Goal: Browse casually: Explore the website without a specific task or goal

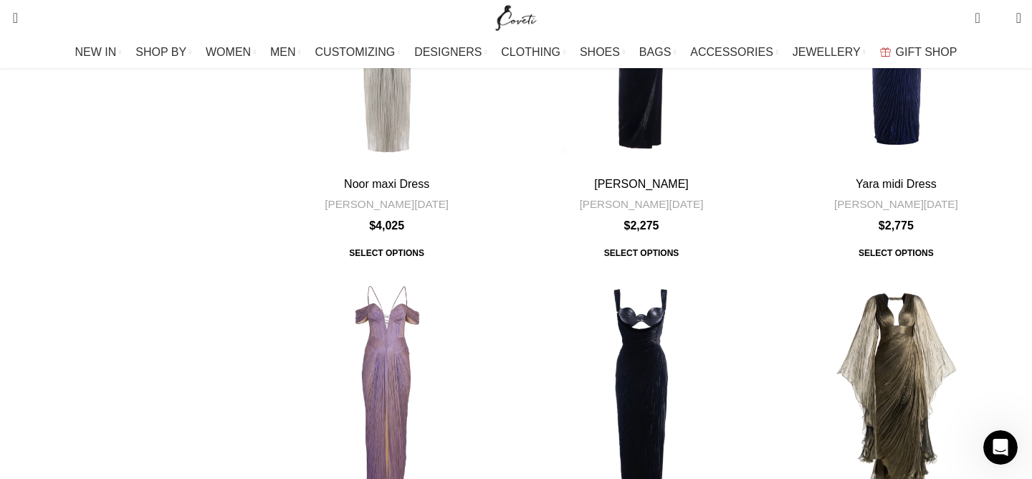
scroll to position [4199, 0]
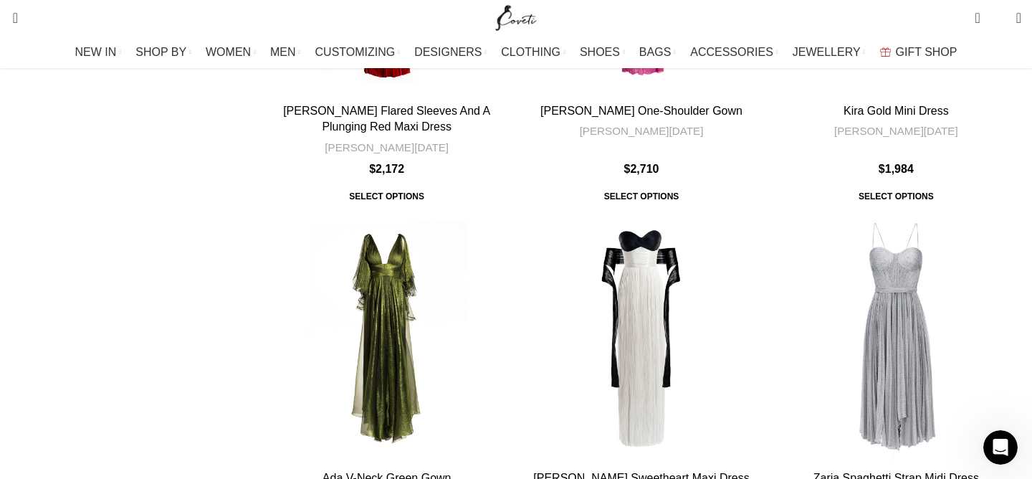
scroll to position [3379, 0]
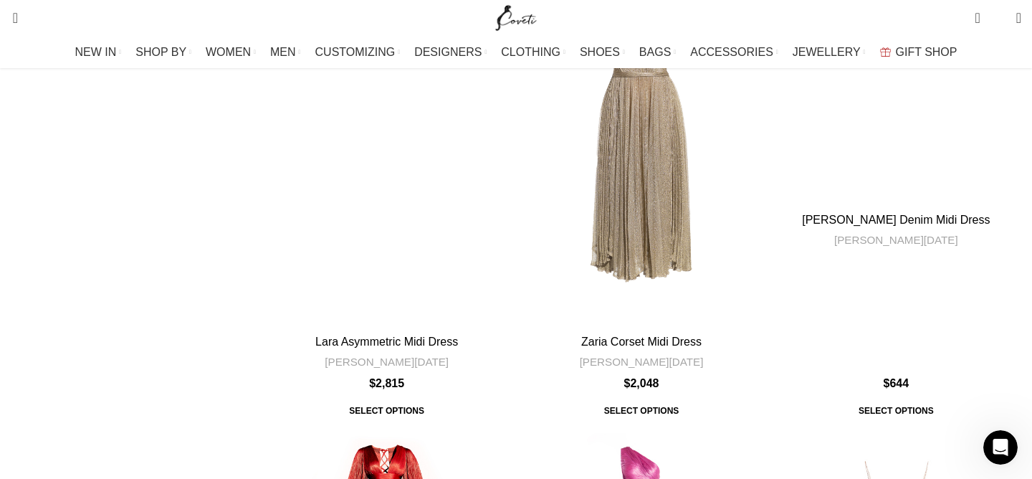
scroll to position [2797, 0]
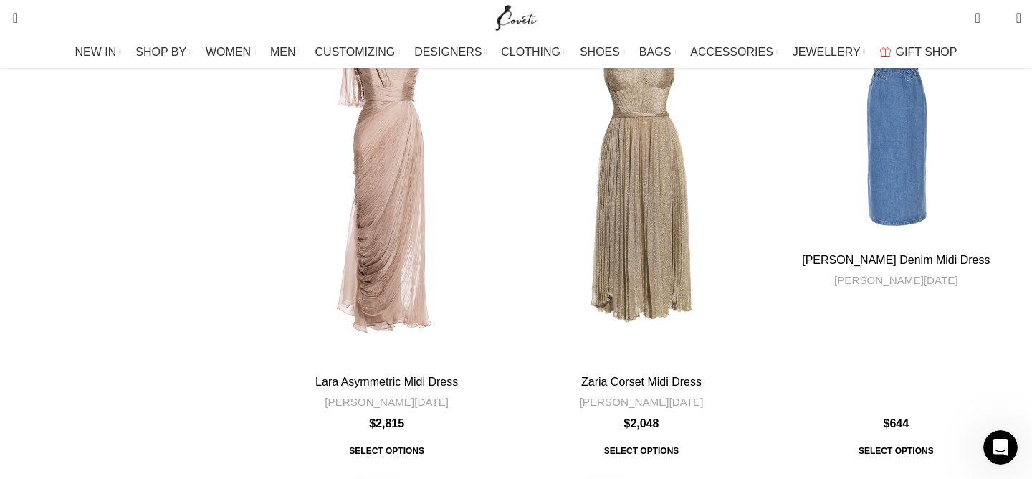
scroll to position [2756, 0]
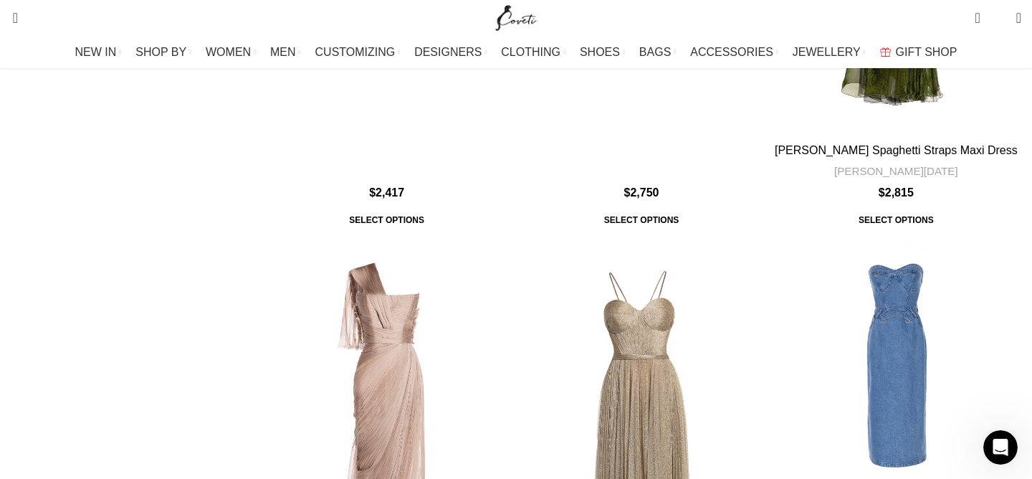
scroll to position [2512, 0]
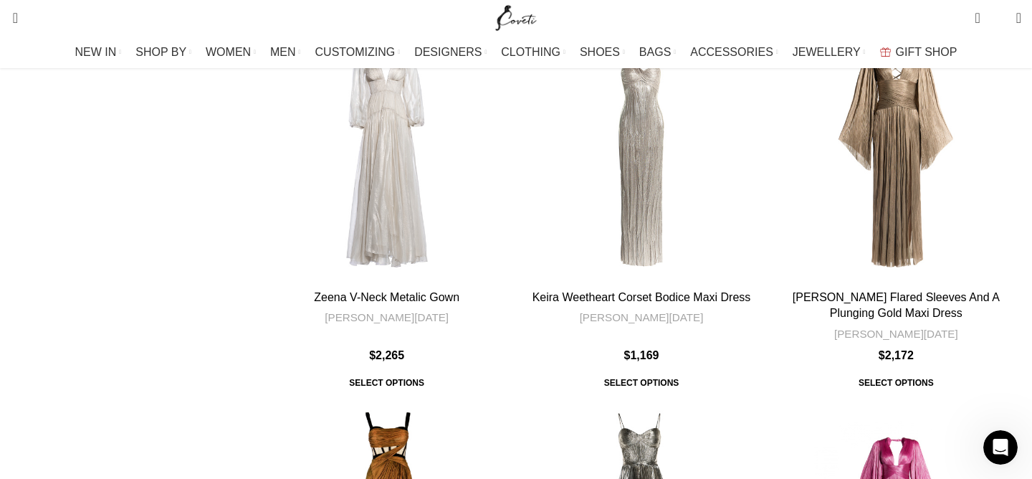
scroll to position [1511, 0]
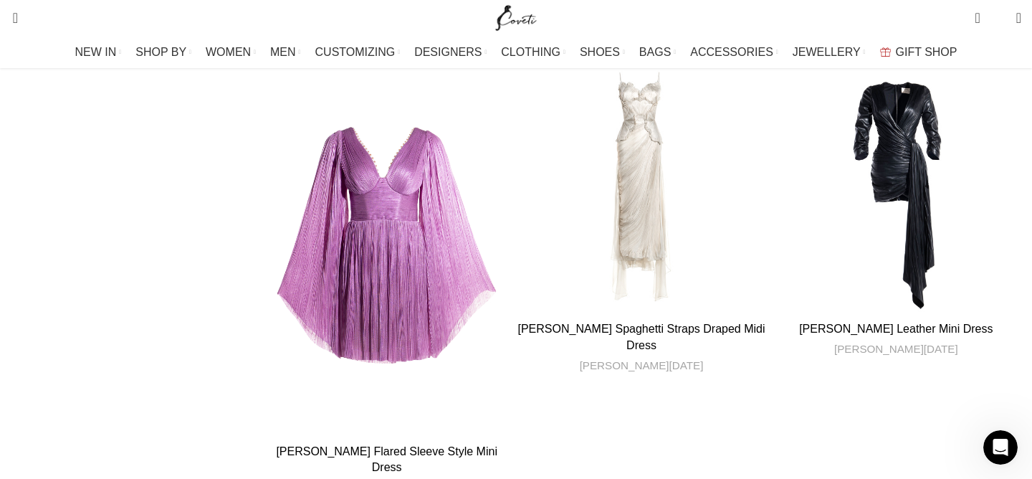
scroll to position [639, 0]
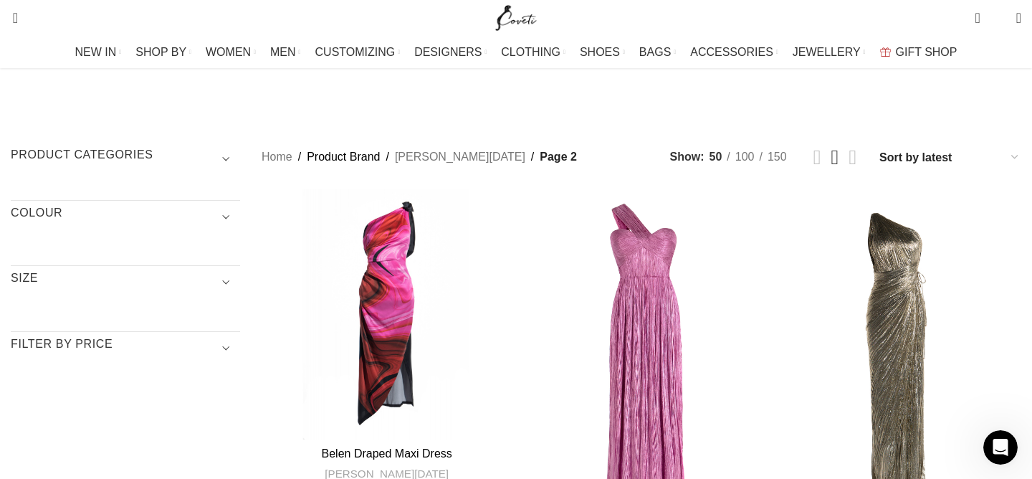
scroll to position [59, 0]
click at [745, 365] on div "Iman Asymmetric Dress" at bounding box center [755, 375] width 21 height 21
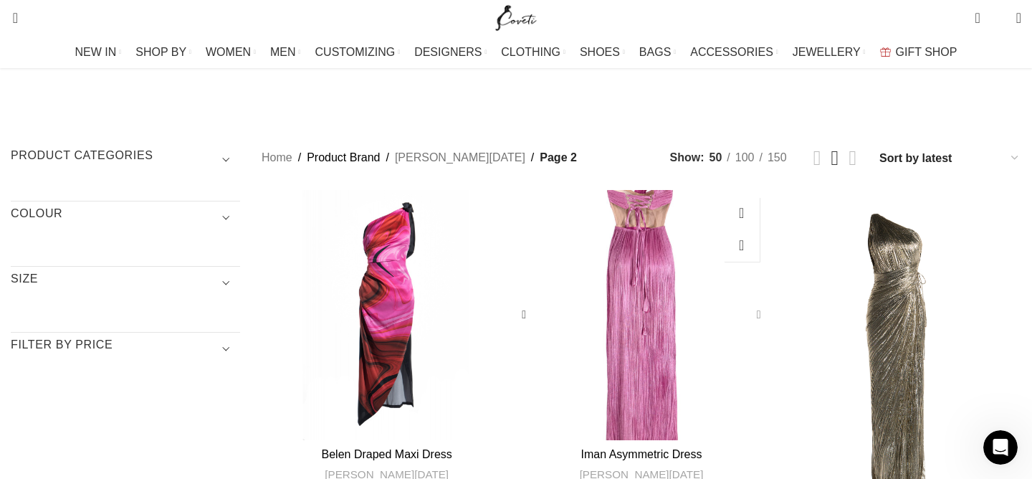
click at [745, 304] on div "Iman Asymmetric Dress" at bounding box center [755, 314] width 21 height 21
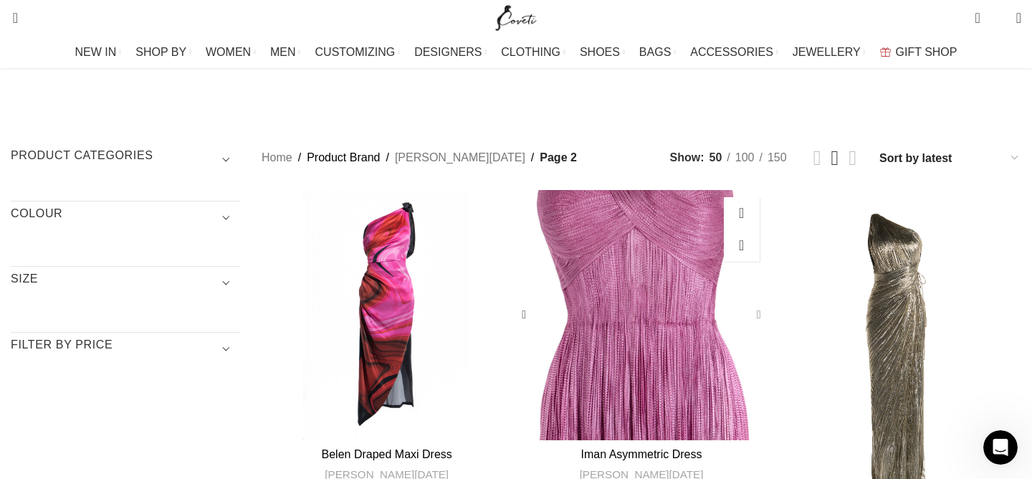
click at [745, 304] on div "Iman Asymmetric Dress" at bounding box center [755, 314] width 21 height 21
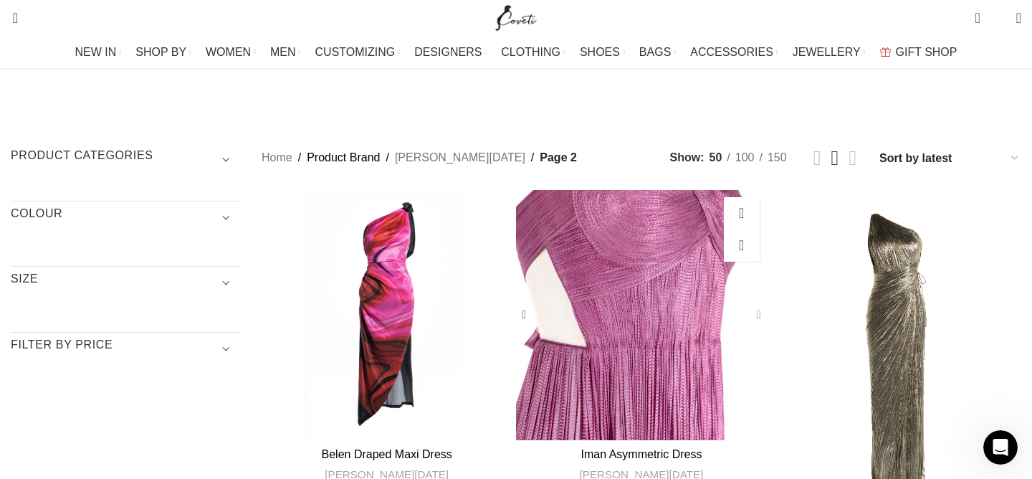
click at [745, 304] on div "Iman Asymmetric Dress" at bounding box center [755, 314] width 21 height 21
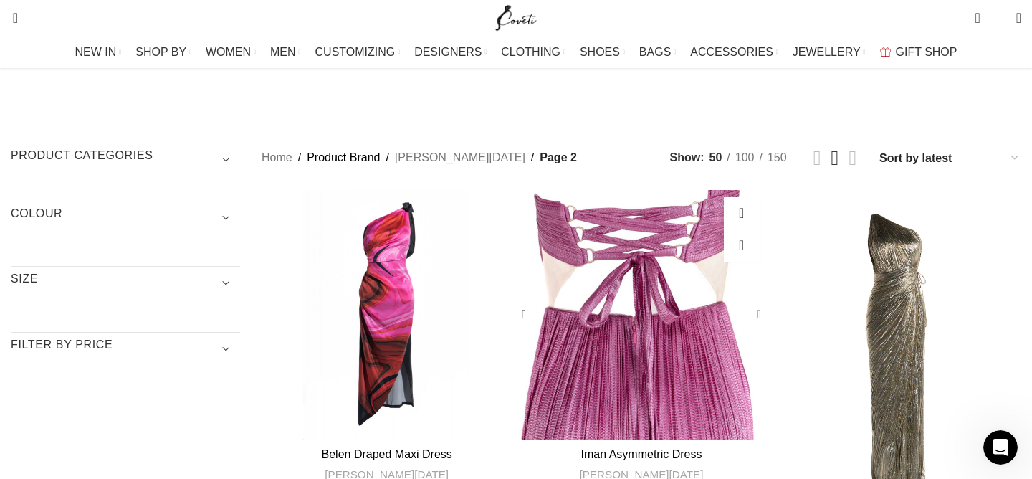
click at [745, 304] on div "Iman Asymmetric Dress" at bounding box center [755, 314] width 21 height 21
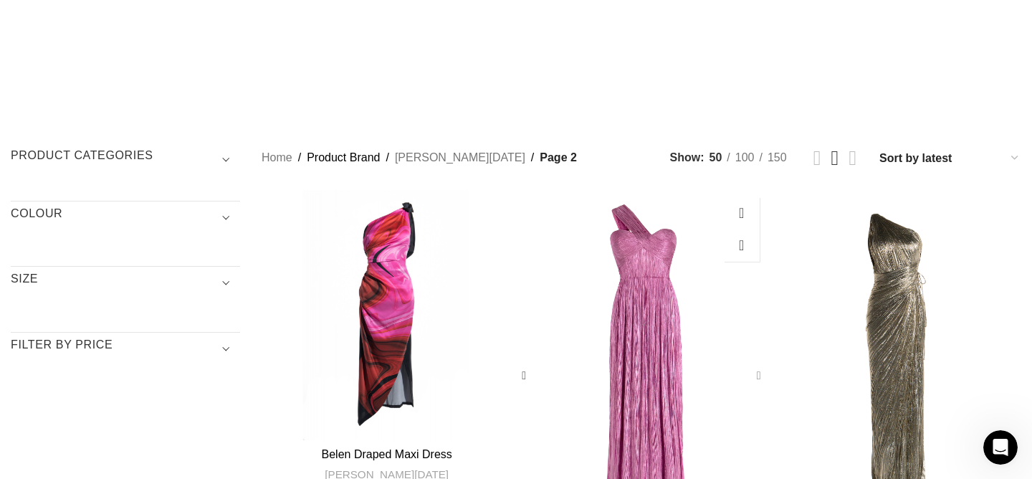
scroll to position [0, 0]
